Goal: Check status: Check status

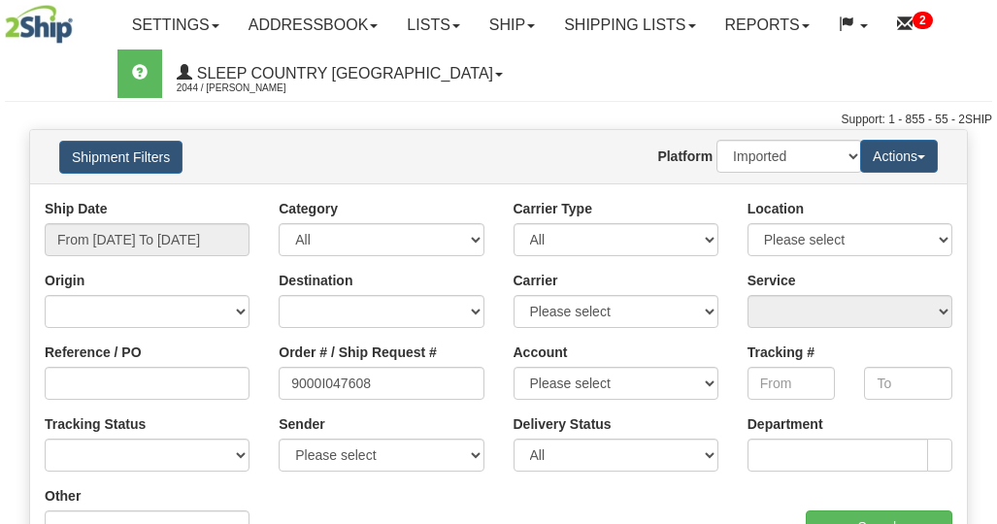
select select "1"
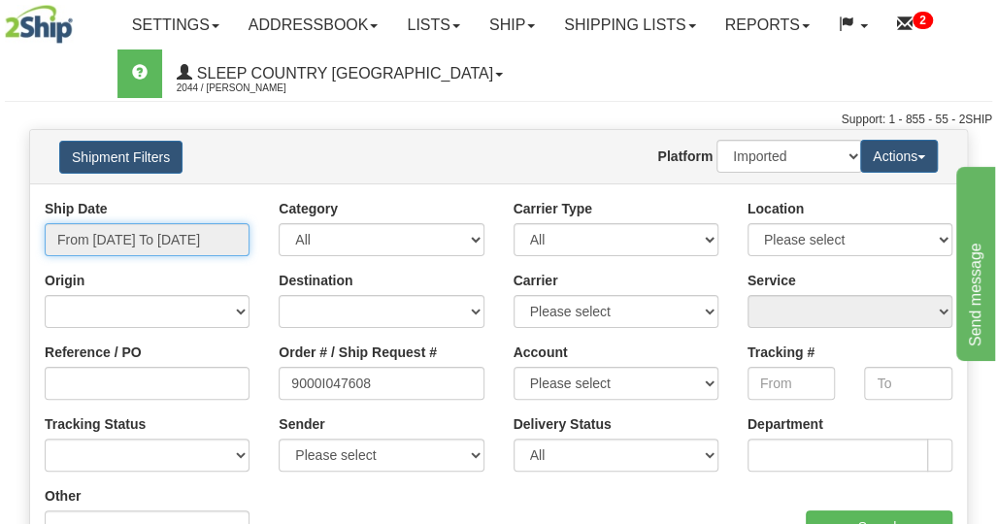
click at [164, 228] on input "From [DATE] To [DATE]" at bounding box center [147, 239] width 205 height 33
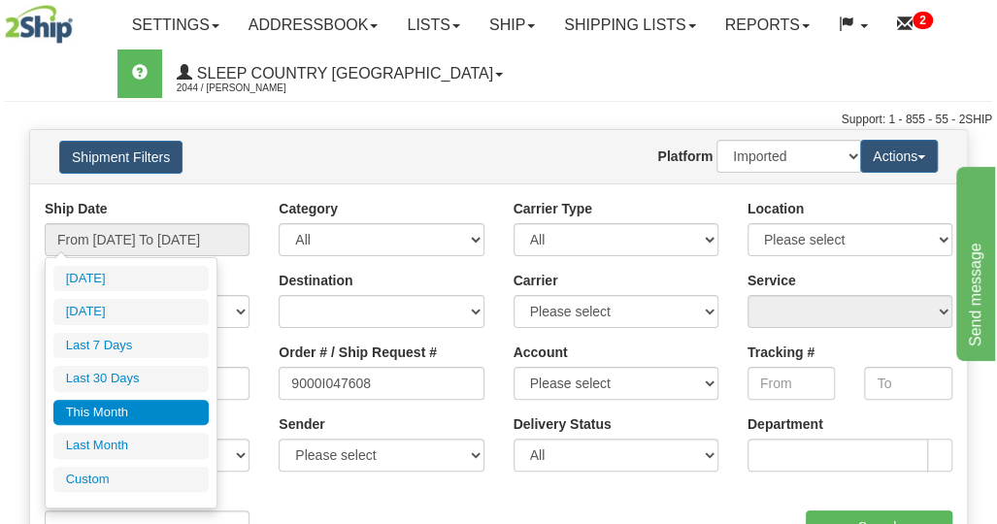
click at [113, 379] on li "Last 30 Days" at bounding box center [130, 379] width 155 height 26
type input "From [DATE] To [DATE]"
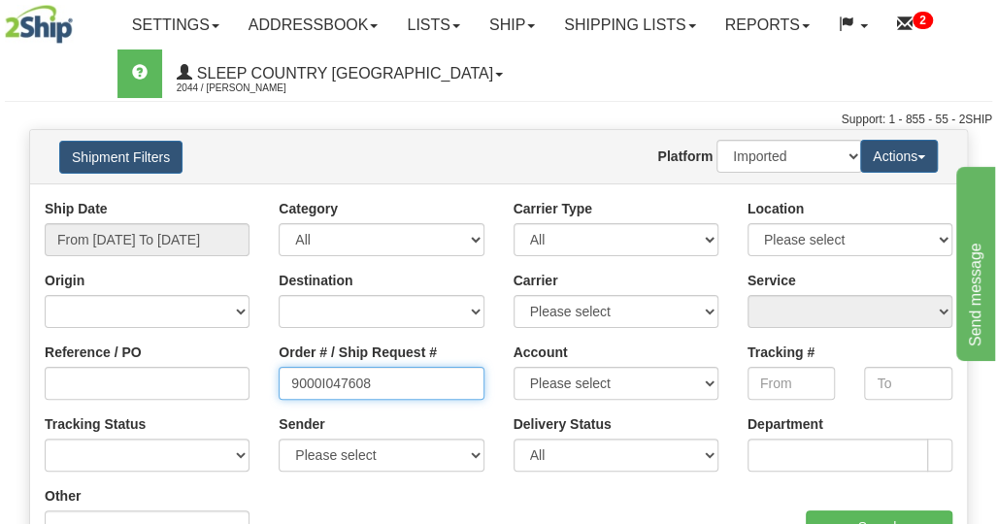
drag, startPoint x: 411, startPoint y: 387, endPoint x: 271, endPoint y: 385, distance: 140.7
click at [272, 385] on div "Order # / Ship Request # 9000I047608" at bounding box center [381, 379] width 234 height 72
paste input "9000I073942"
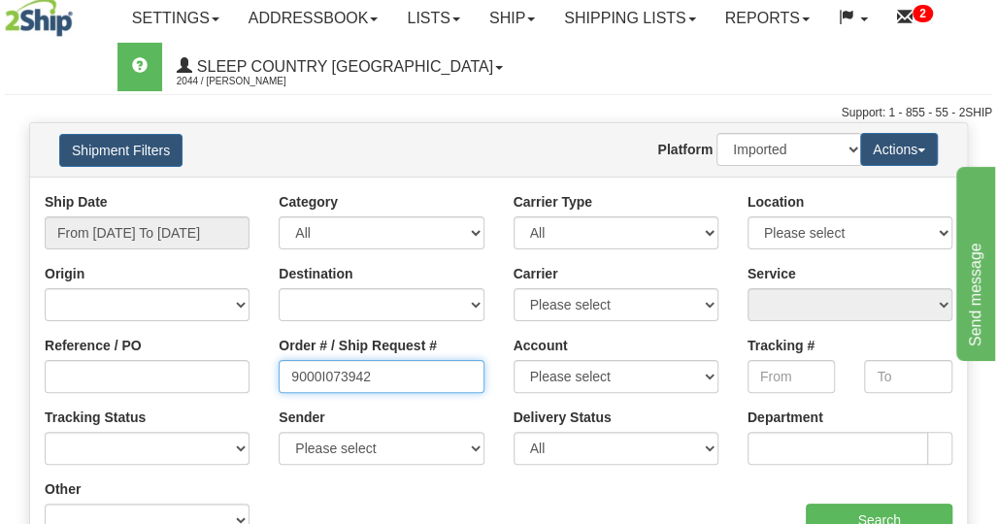
scroll to position [97, 0]
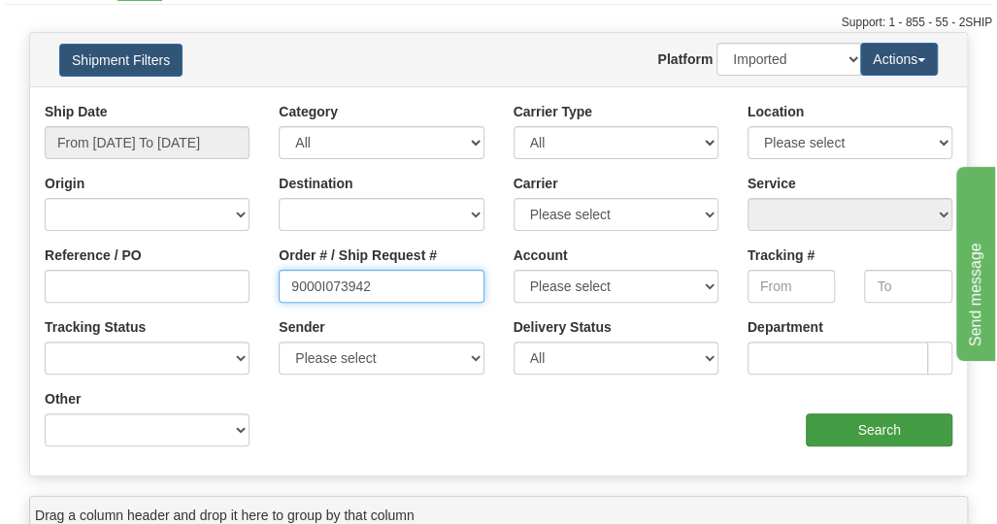
type input "9000I073942"
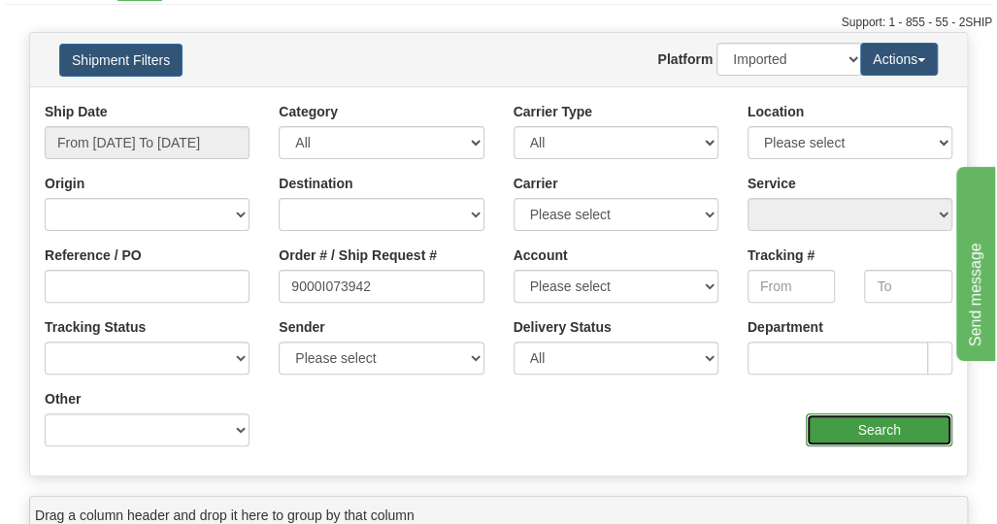
click at [842, 432] on input "Search" at bounding box center [879, 429] width 147 height 33
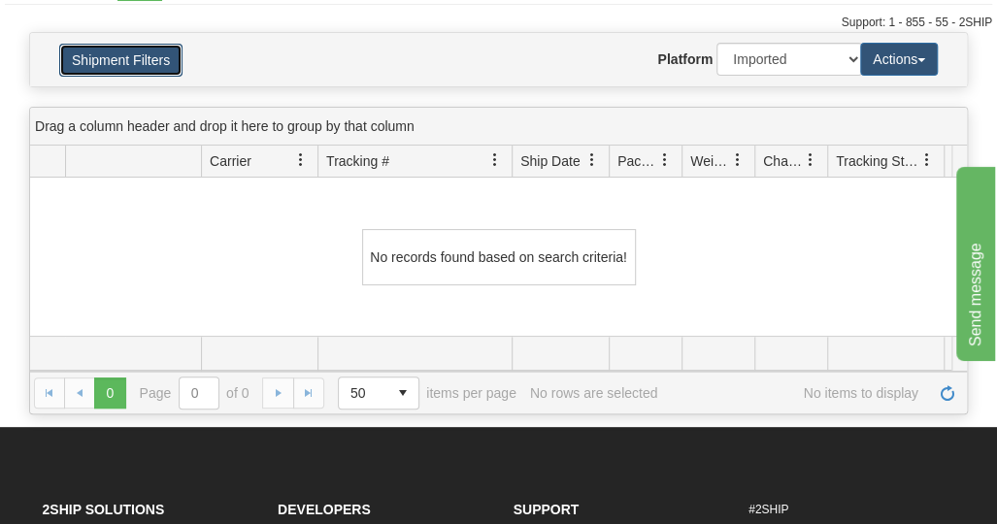
click at [103, 57] on button "Shipment Filters" at bounding box center [120, 60] width 123 height 33
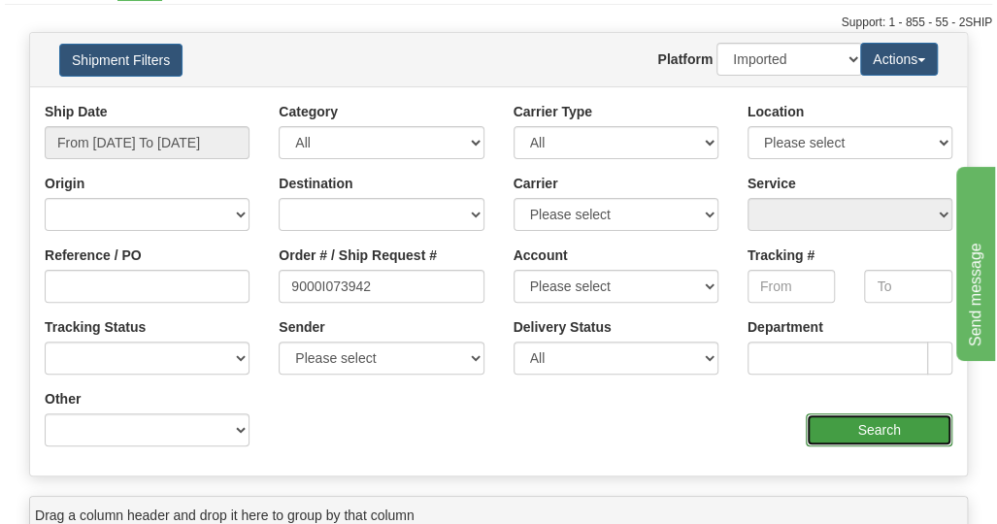
click at [875, 430] on input "Search" at bounding box center [879, 429] width 147 height 33
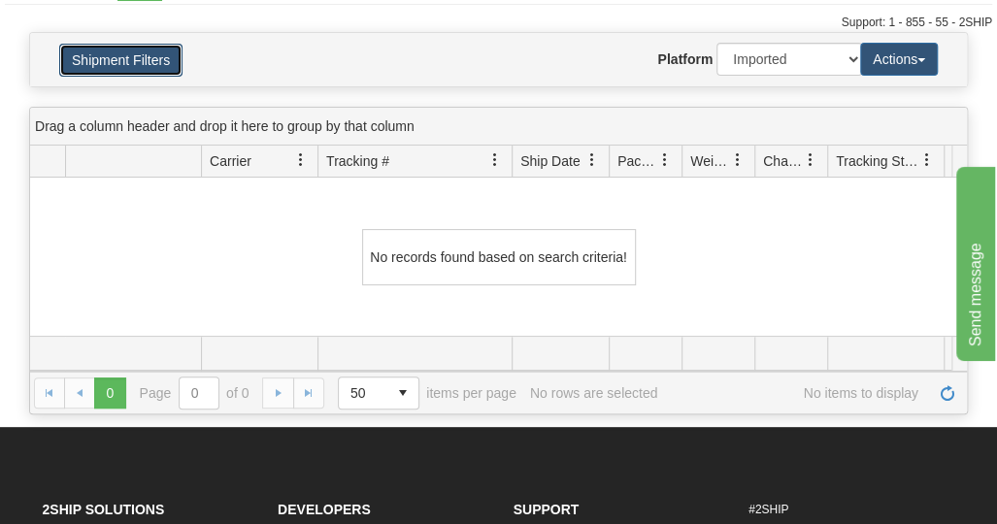
click at [113, 53] on button "Shipment Filters" at bounding box center [120, 60] width 123 height 33
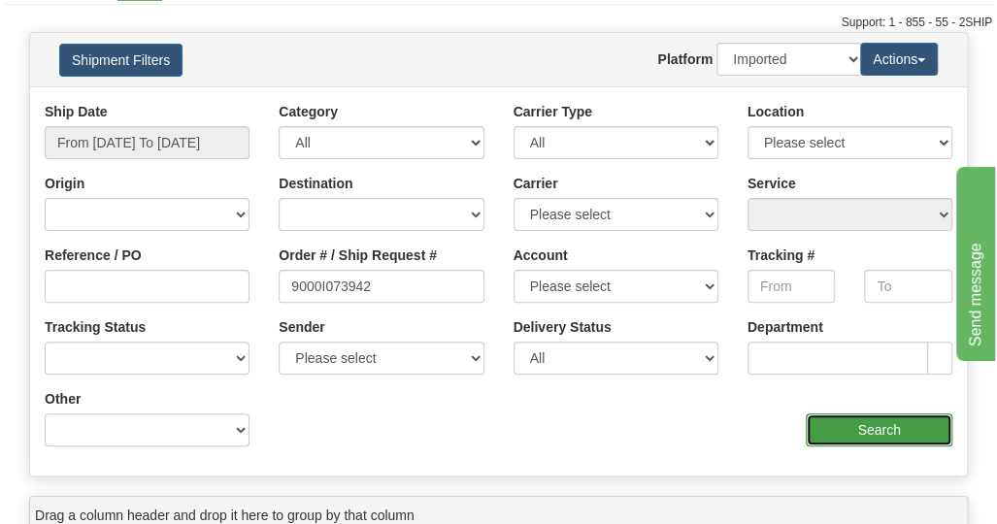
click at [865, 427] on input "Search" at bounding box center [879, 429] width 147 height 33
